Goal: Task Accomplishment & Management: Use online tool/utility

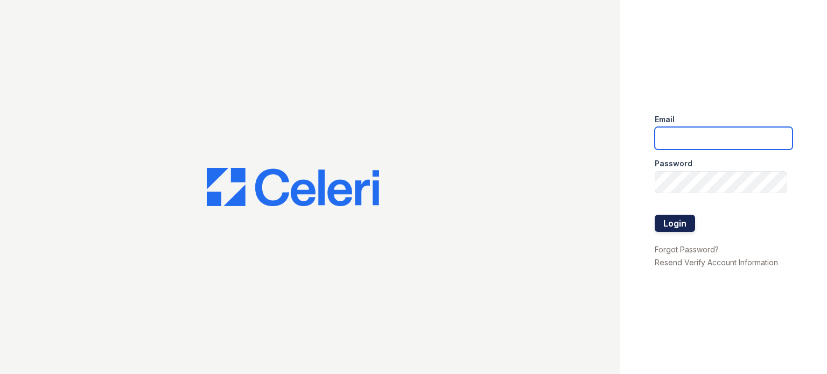
type input "[DOMAIN_NAME][EMAIL_ADDRESS][DOMAIN_NAME]"
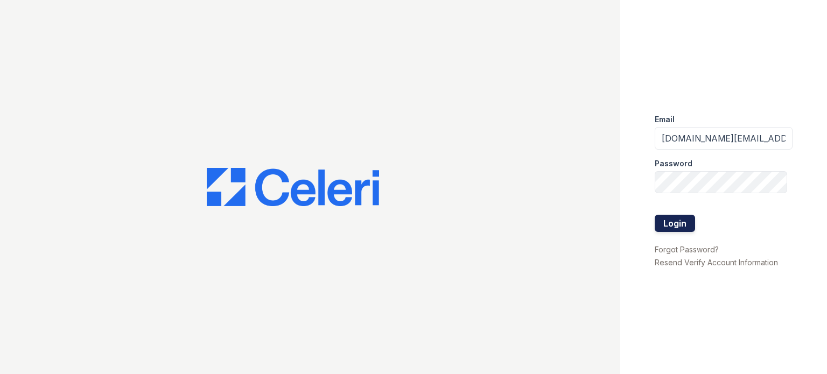
click at [679, 225] on button "Login" at bounding box center [675, 223] width 40 height 17
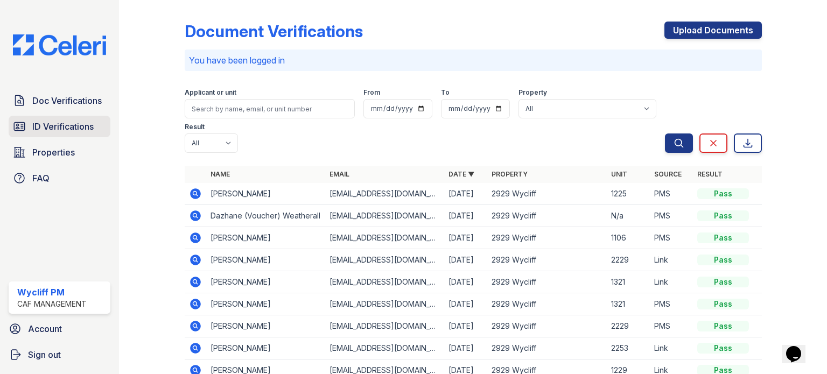
click at [75, 131] on span "ID Verifications" at bounding box center [62, 126] width 61 height 13
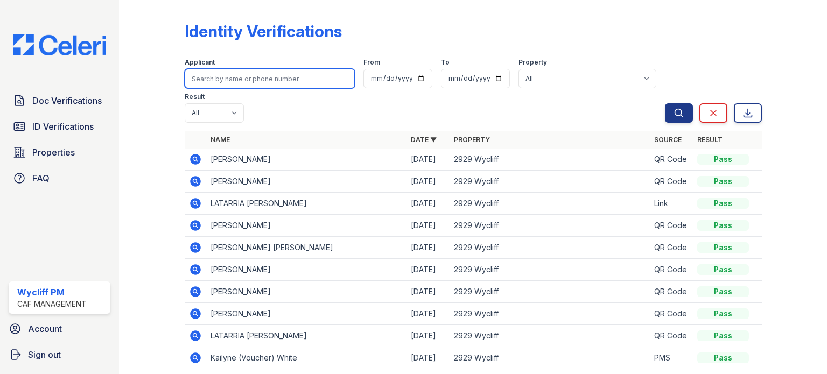
click at [263, 86] on input "search" at bounding box center [270, 78] width 170 height 19
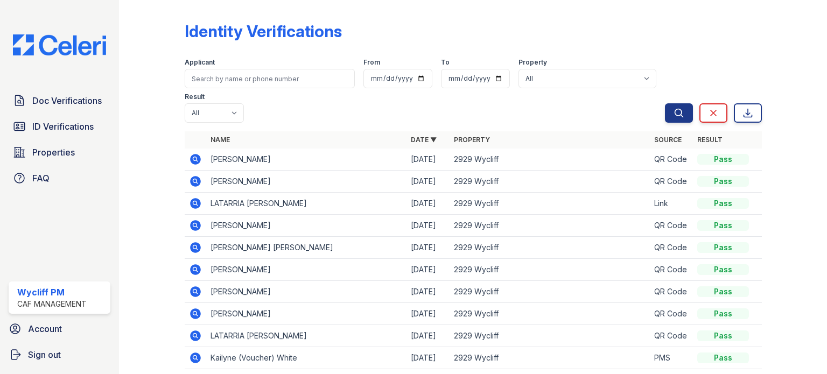
click at [217, 358] on td "Kailyne (Voucher) White" at bounding box center [306, 358] width 200 height 22
click at [85, 104] on span "Doc Verifications" at bounding box center [66, 100] width 69 height 13
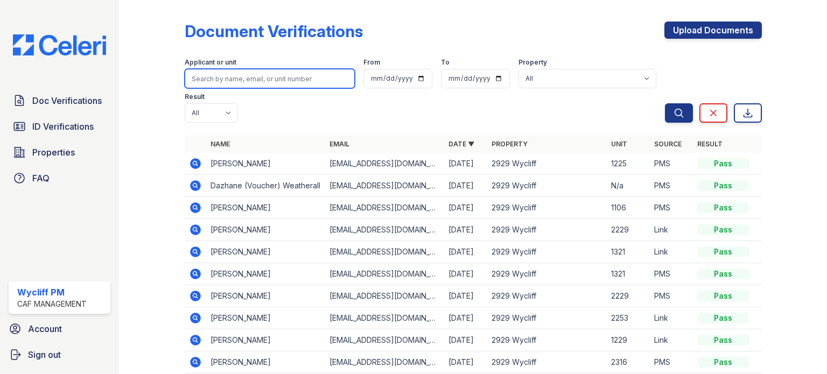
click at [256, 86] on input "search" at bounding box center [270, 78] width 170 height 19
type input "white"
click at [665, 103] on button "Search" at bounding box center [679, 112] width 28 height 19
